Goal: Information Seeking & Learning: Understand process/instructions

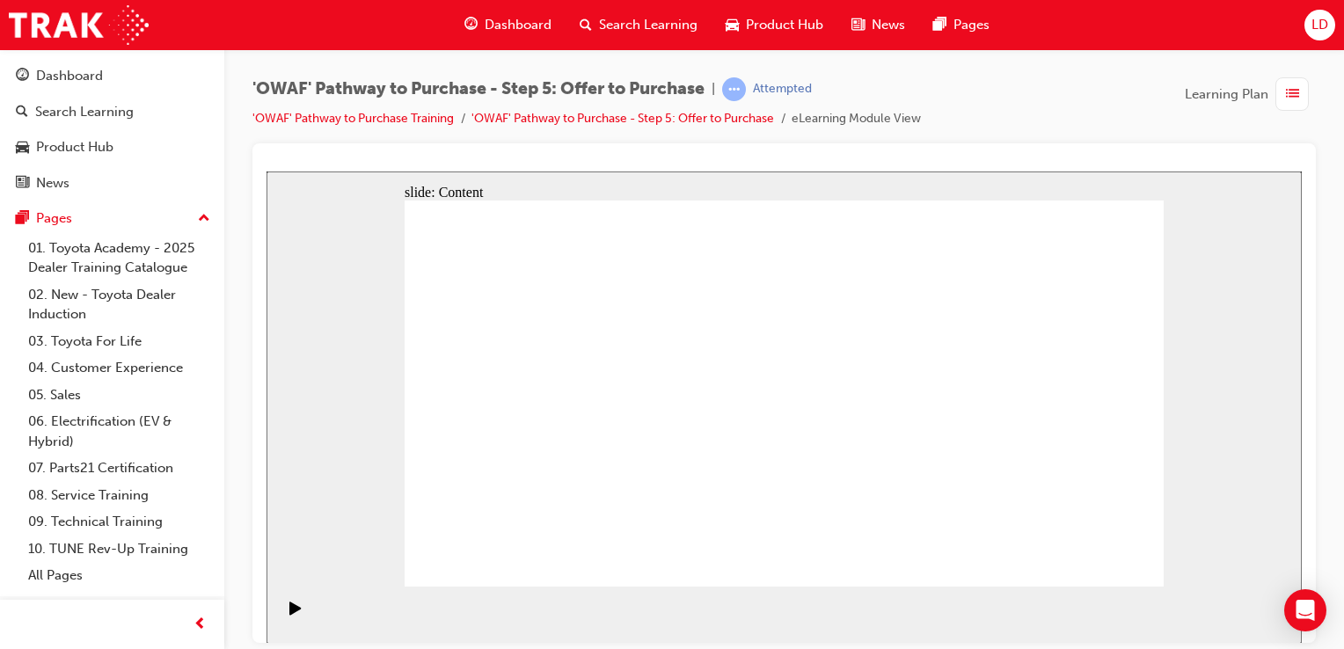
click at [281, 614] on div "Play (Ctrl+Alt+P)" at bounding box center [296, 616] width 30 height 30
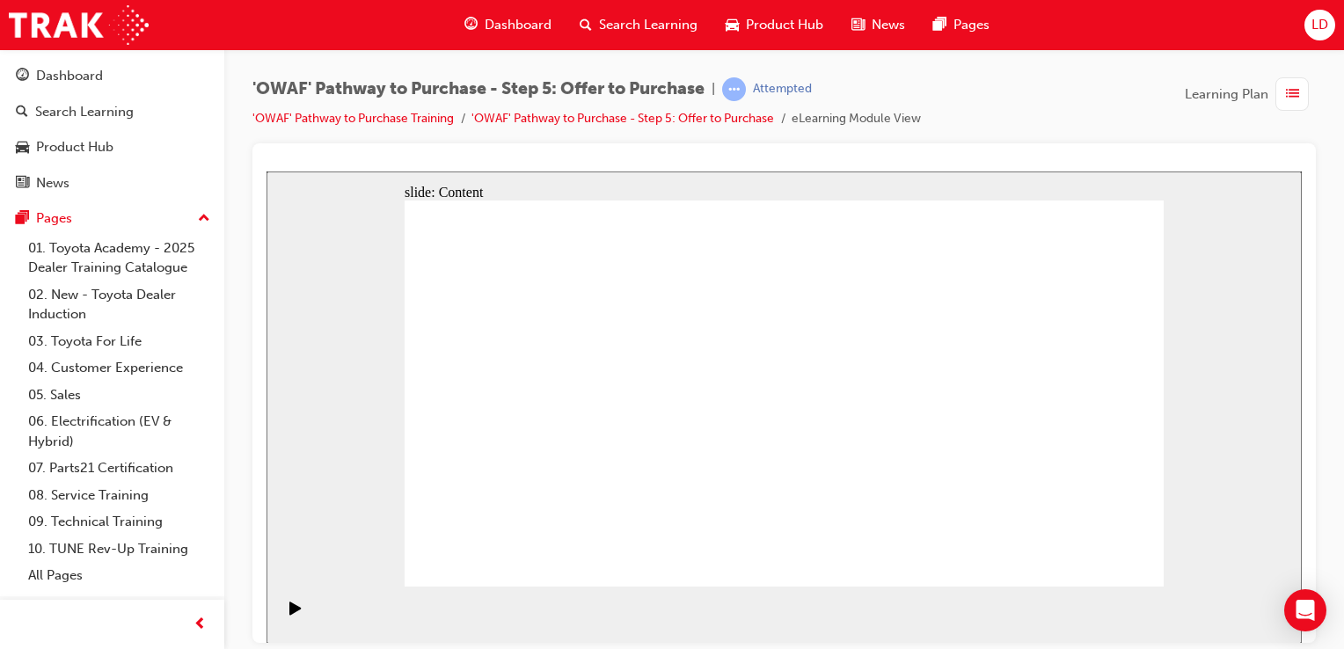
drag, startPoint x: 581, startPoint y: 500, endPoint x: 578, endPoint y: 512, distance: 12.8
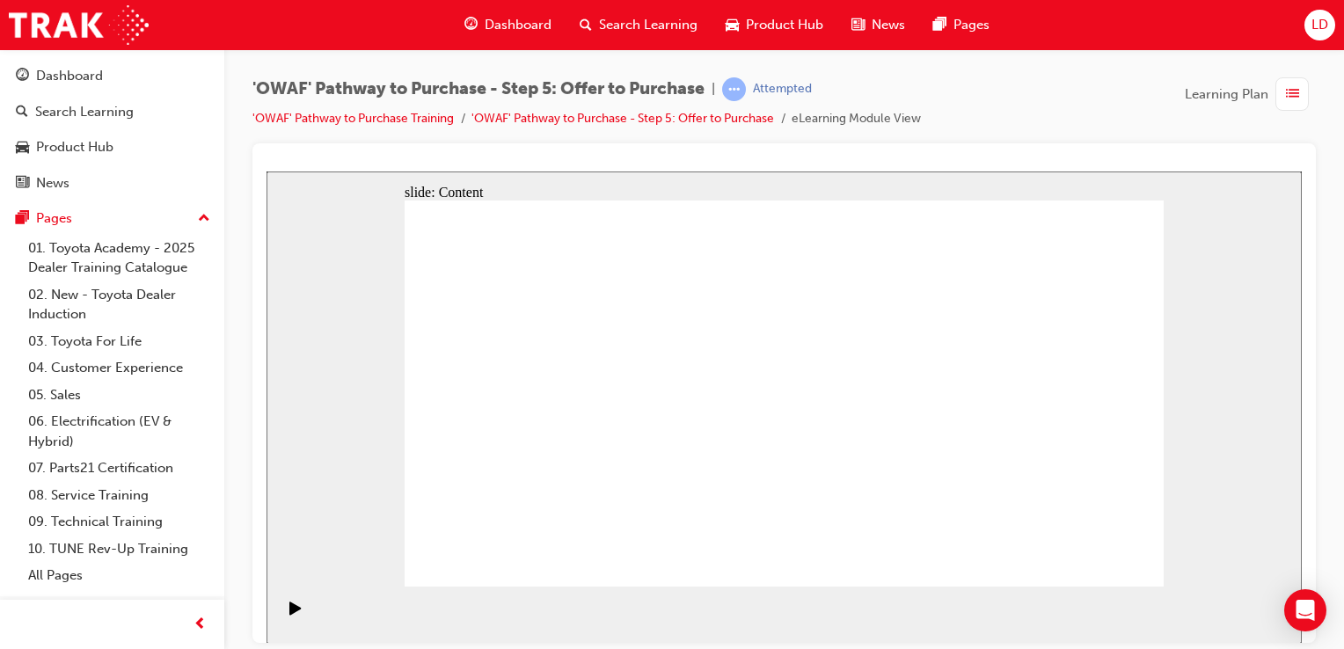
drag, startPoint x: 685, startPoint y: 500, endPoint x: 750, endPoint y: 448, distance: 83.8
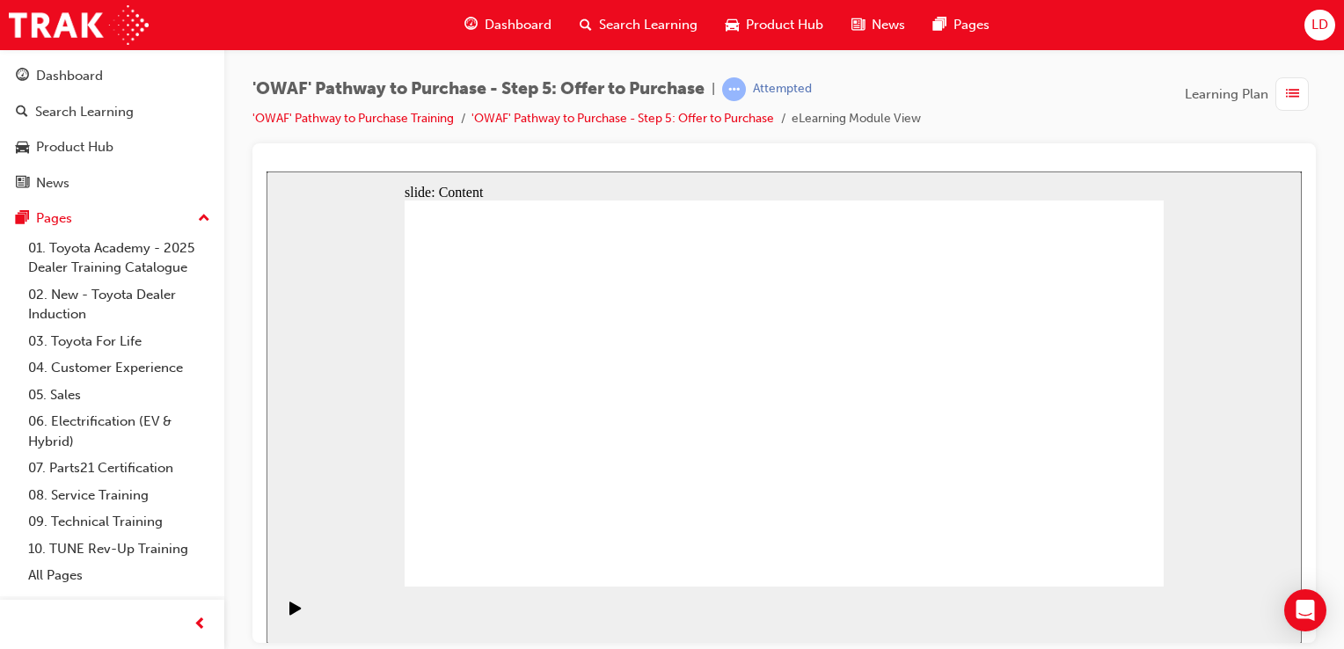
drag, startPoint x: 858, startPoint y: 383, endPoint x: 862, endPoint y: 405, distance: 23.3
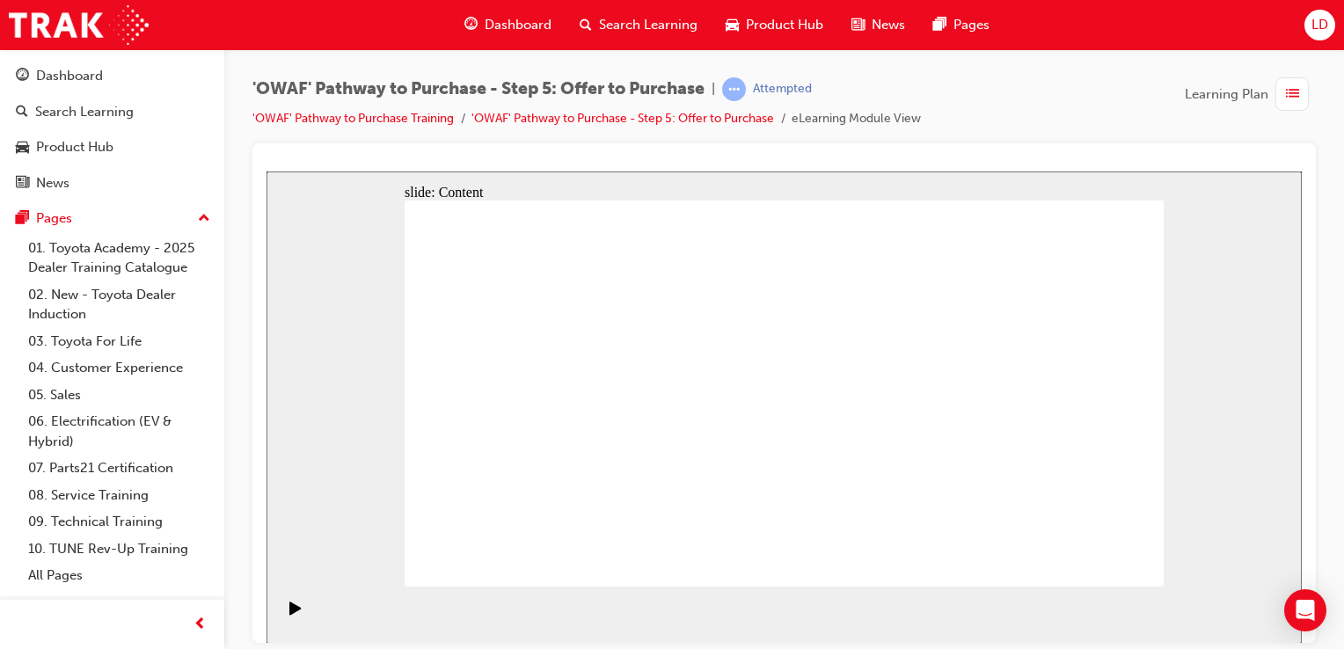
drag, startPoint x: 858, startPoint y: 449, endPoint x: 848, endPoint y: 459, distance: 14.3
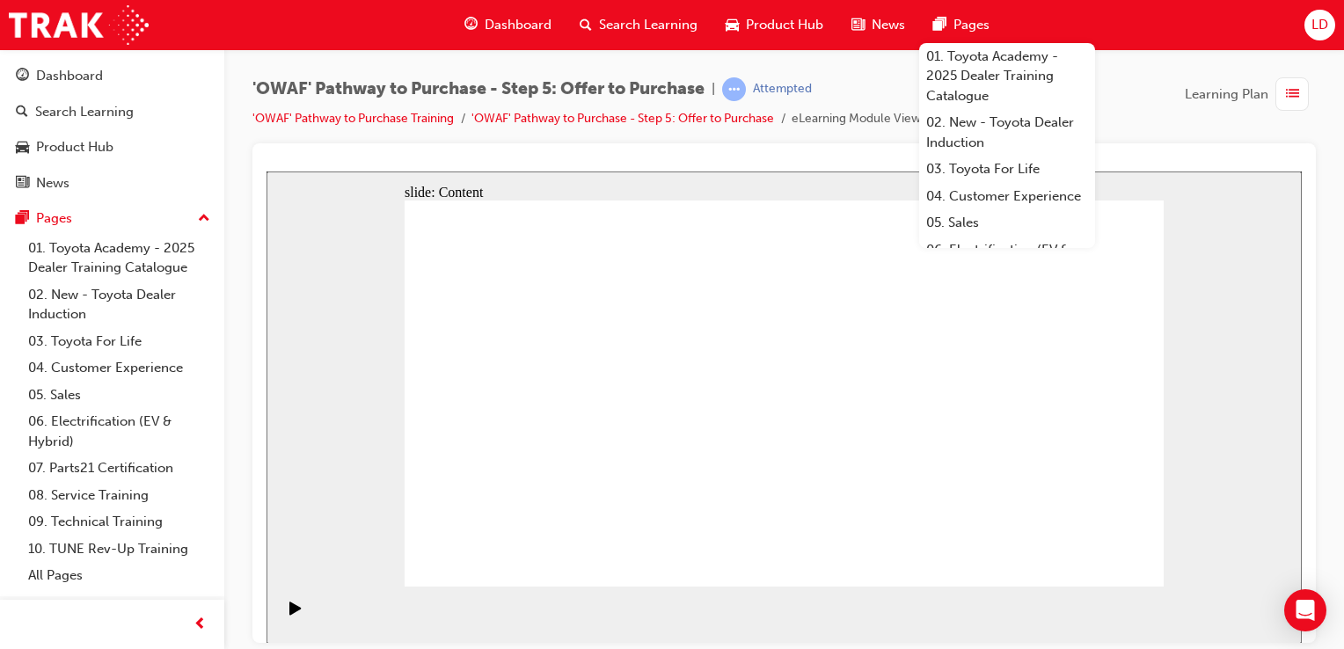
drag, startPoint x: 498, startPoint y: 274, endPoint x: 507, endPoint y: 294, distance: 22.4
drag, startPoint x: 525, startPoint y: 427, endPoint x: 525, endPoint y: 447, distance: 19.3
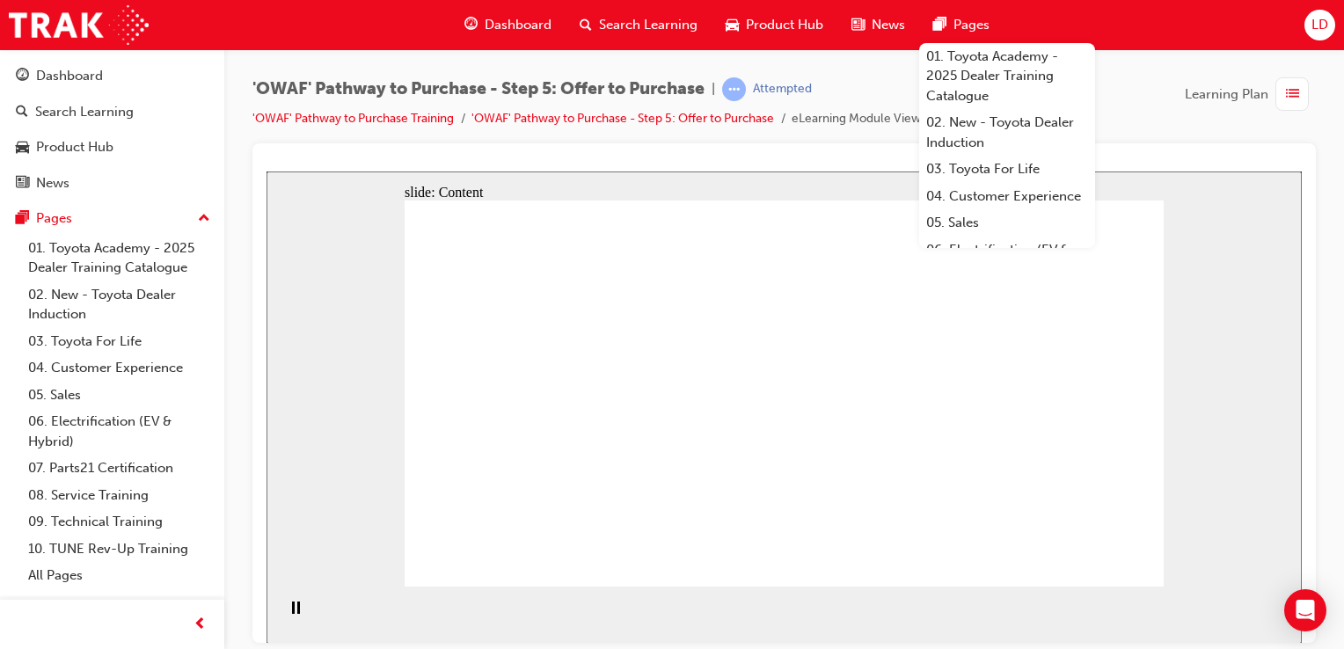
drag, startPoint x: 739, startPoint y: 350, endPoint x: 838, endPoint y: 339, distance: 99.9
drag, startPoint x: 866, startPoint y: 339, endPoint x: 923, endPoint y: 330, distance: 58.0
click at [1210, 12] on div "Dashboard Search Learning Product Hub News Pages 01. Toyota Academy - 2025 Deal…" at bounding box center [672, 25] width 1344 height 50
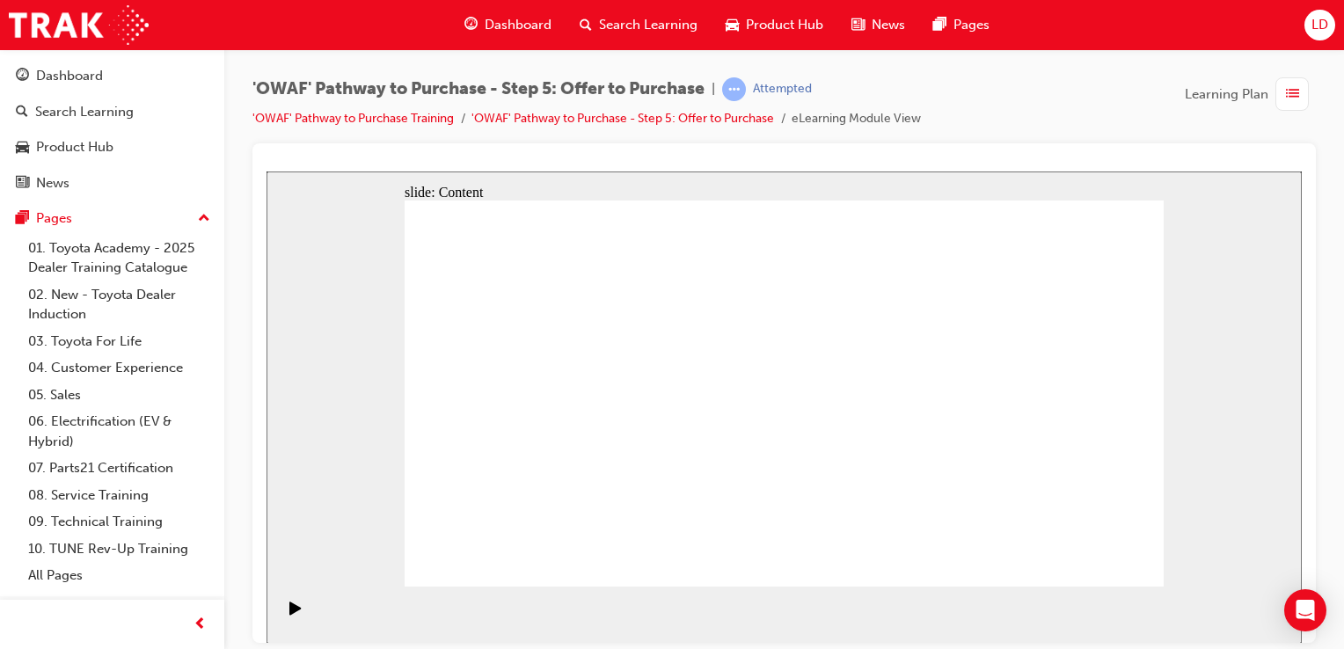
drag, startPoint x: 639, startPoint y: 338, endPoint x: 694, endPoint y: 338, distance: 55.4
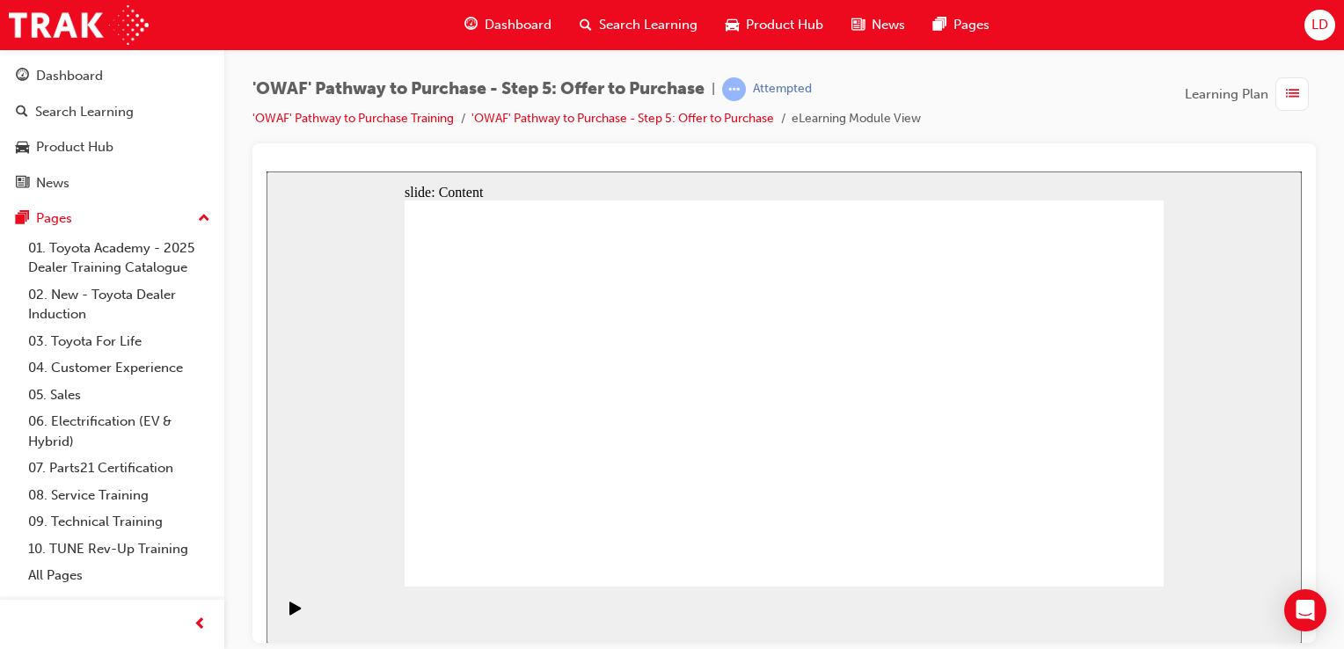
drag, startPoint x: 669, startPoint y: 366, endPoint x: 701, endPoint y: 369, distance: 31.9
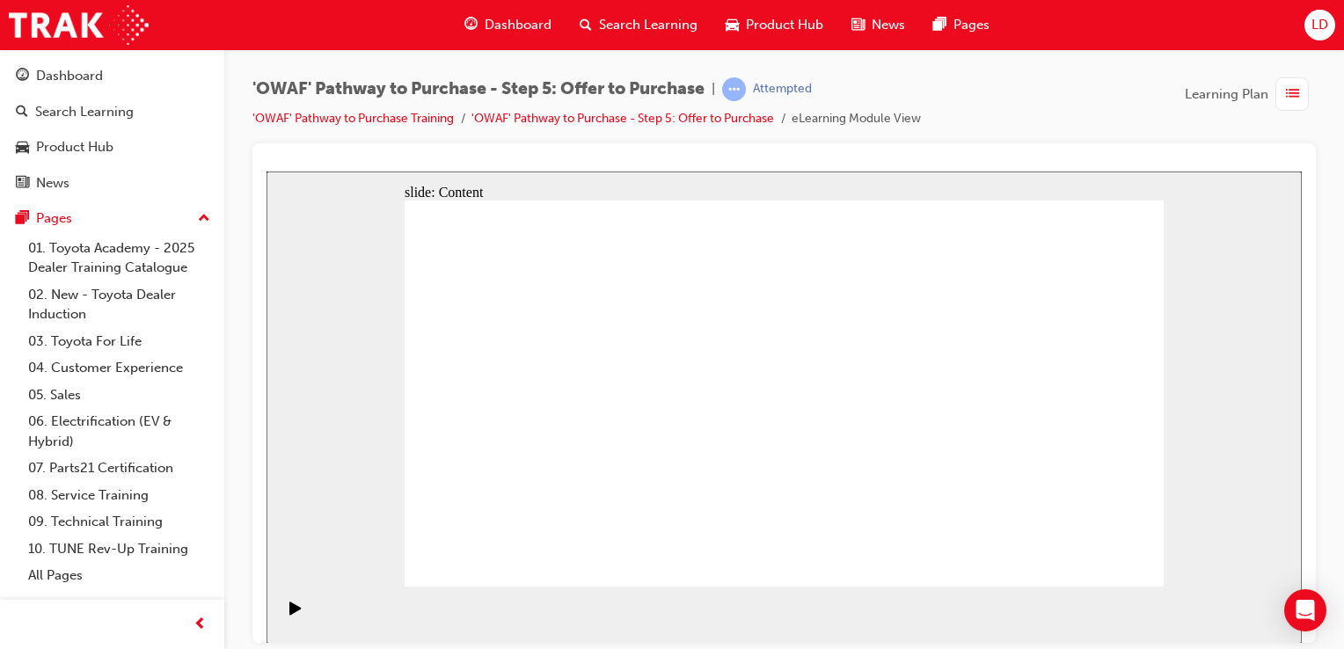
click at [1198, 440] on div "slide: Content Rectangle Rectangle 1 CLOSE RETURN Rectangle 1 Handling objectio…" at bounding box center [783, 407] width 1035 height 472
drag, startPoint x: 815, startPoint y: 364, endPoint x: 803, endPoint y: 350, distance: 18.7
drag, startPoint x: 1115, startPoint y: 552, endPoint x: 1121, endPoint y: 559, distance: 9.3
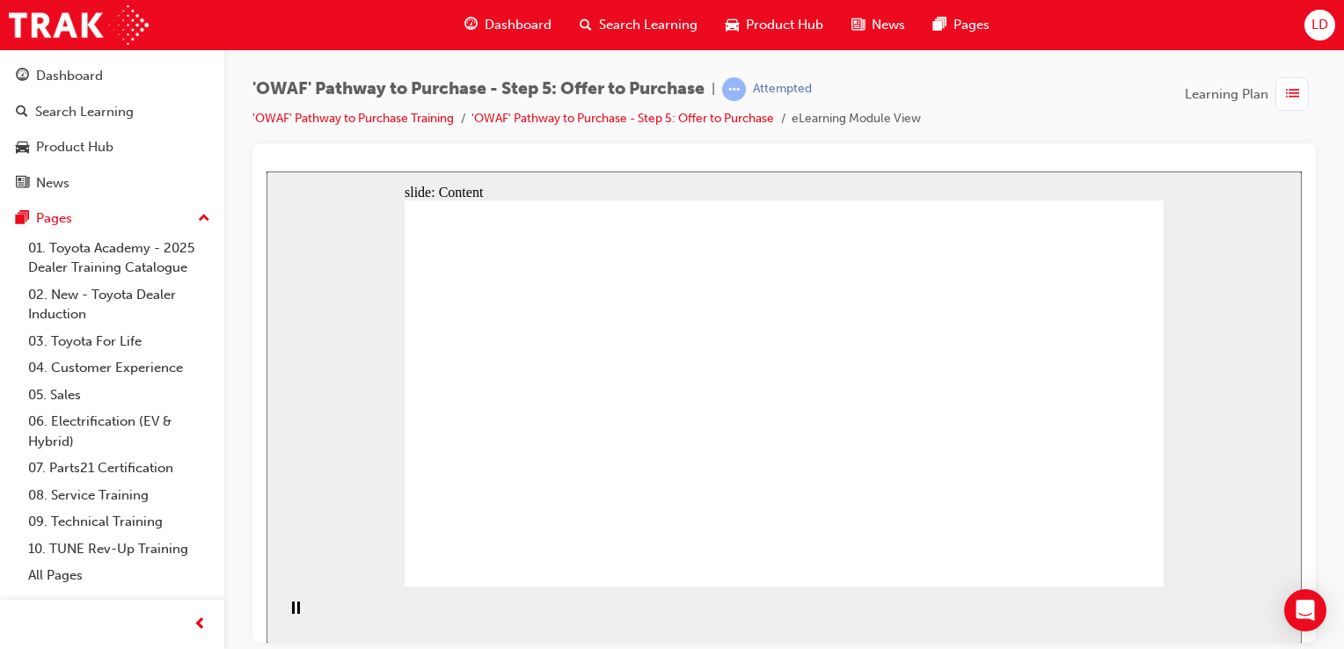
drag, startPoint x: 938, startPoint y: 476, endPoint x: 960, endPoint y: 369, distance: 109.5
drag, startPoint x: 942, startPoint y: 292, endPoint x: 942, endPoint y: 304, distance: 12.3
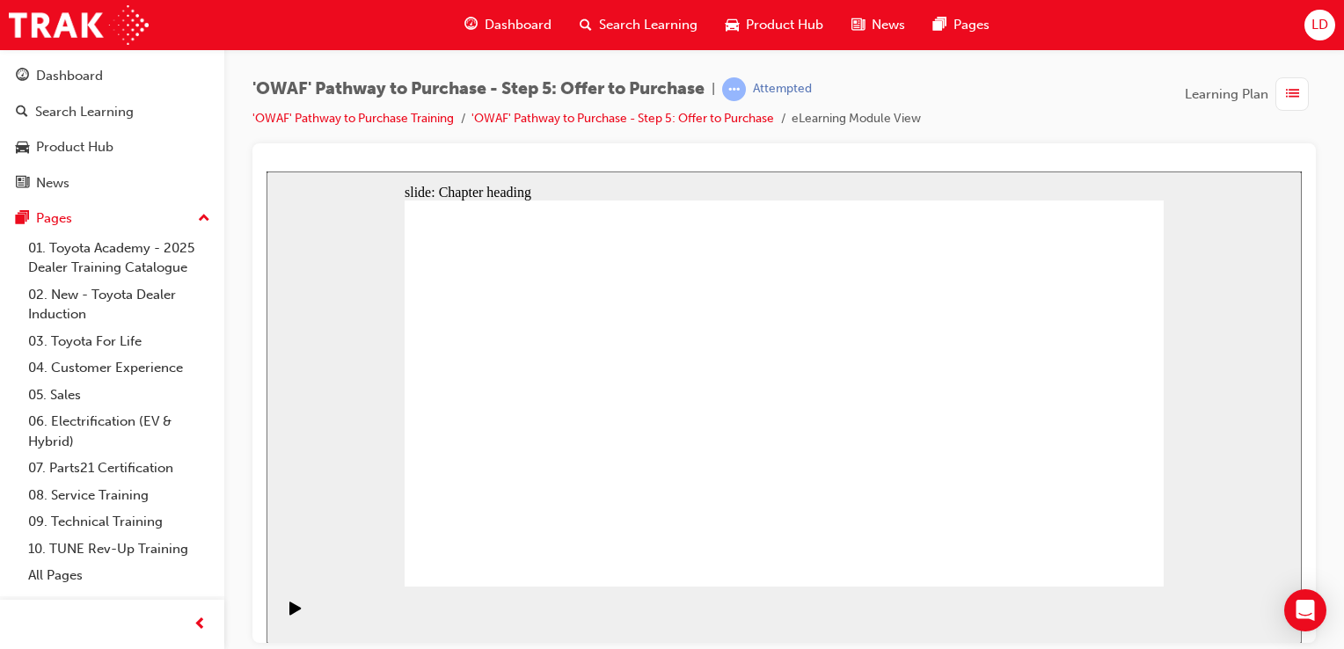
drag, startPoint x: 1102, startPoint y: 549, endPoint x: 1097, endPoint y: 559, distance: 11.8
drag, startPoint x: 496, startPoint y: 339, endPoint x: 588, endPoint y: 338, distance: 91.5
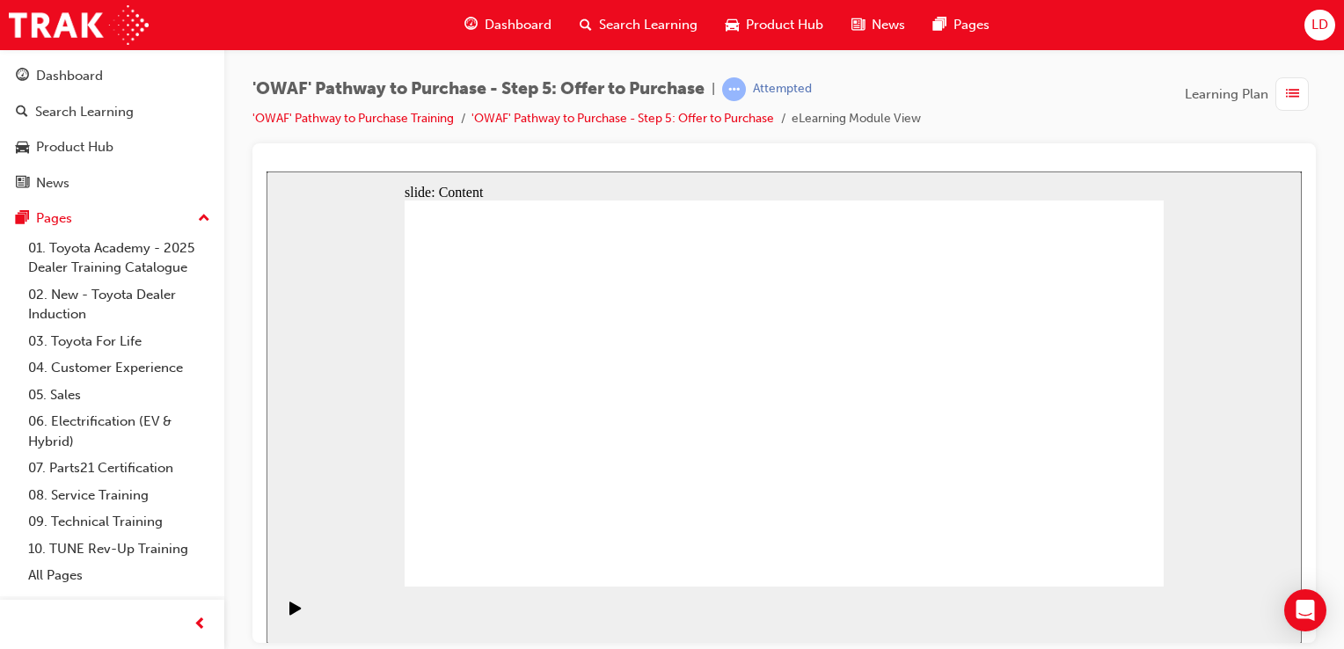
drag, startPoint x: 723, startPoint y: 312, endPoint x: 823, endPoint y: 312, distance: 100.3
drag, startPoint x: 829, startPoint y: 312, endPoint x: 842, endPoint y: 313, distance: 12.3
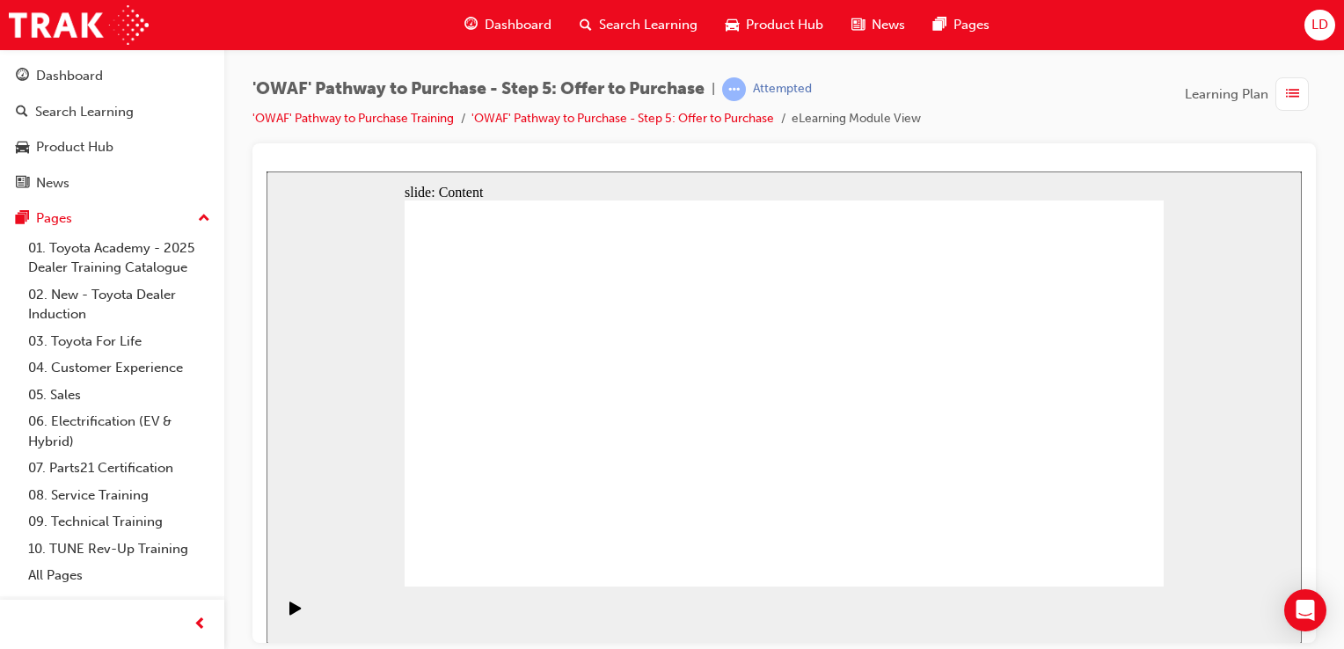
drag, startPoint x: 880, startPoint y: 349, endPoint x: 1006, endPoint y: 357, distance: 126.9
